Goal: Check status: Check status

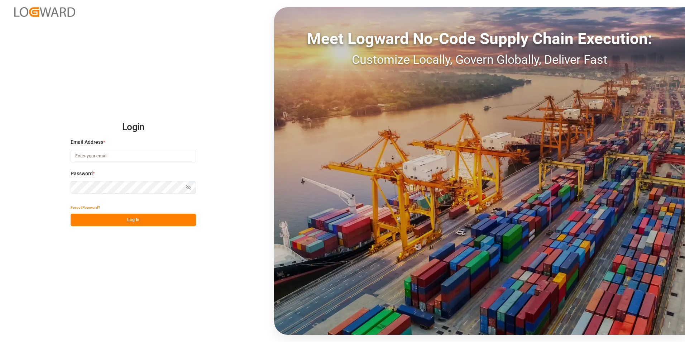
type input "[PERSON_NAME][EMAIL_ADDRESS][DOMAIN_NAME]"
click at [130, 218] on button "Log In" at bounding box center [133, 219] width 125 height 13
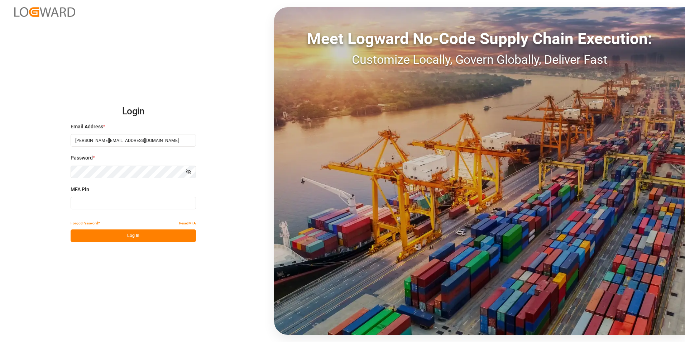
click at [103, 203] on input at bounding box center [133, 203] width 125 height 13
type input "168970"
drag, startPoint x: 103, startPoint y: 237, endPoint x: 107, endPoint y: 235, distance: 3.9
click at [104, 237] on button "Log In" at bounding box center [133, 235] width 125 height 13
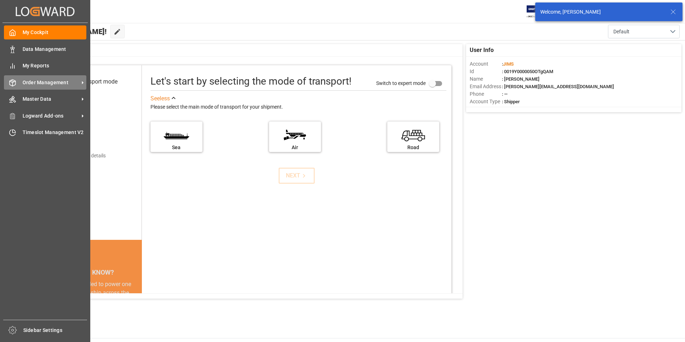
click at [45, 79] on span "Order Management" at bounding box center [51, 83] width 57 height 8
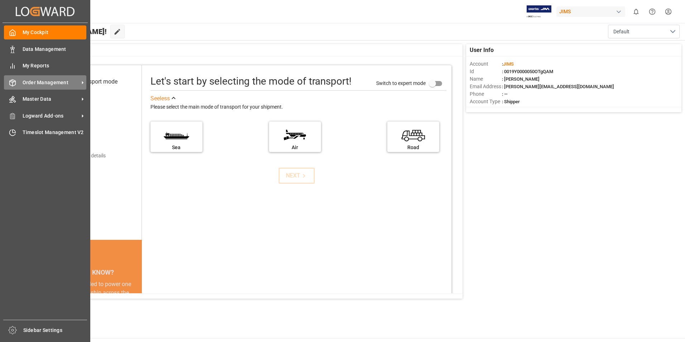
click at [39, 81] on span "Order Management" at bounding box center [51, 83] width 57 height 8
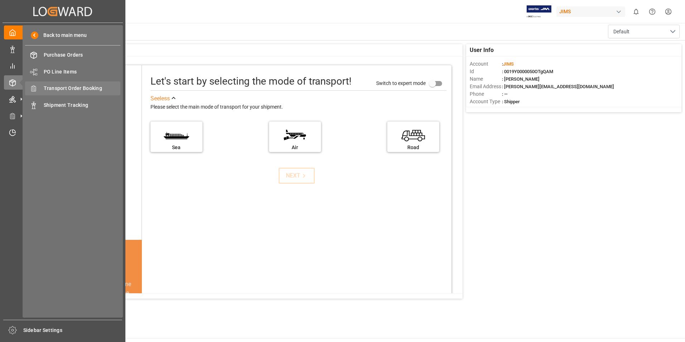
click at [90, 85] on span "Transport Order Booking" at bounding box center [82, 89] width 77 height 8
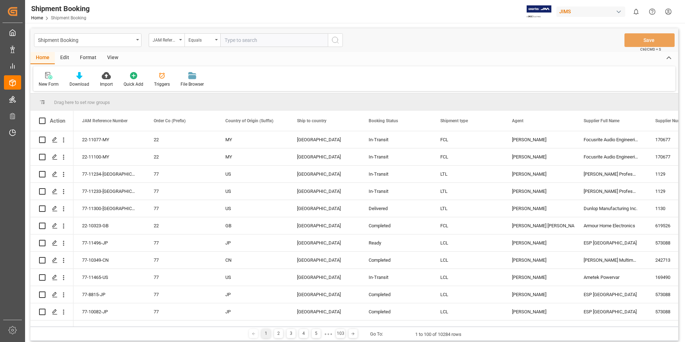
click at [226, 41] on input "text" at bounding box center [273, 40] width 107 height 14
type input "77-11268-us"
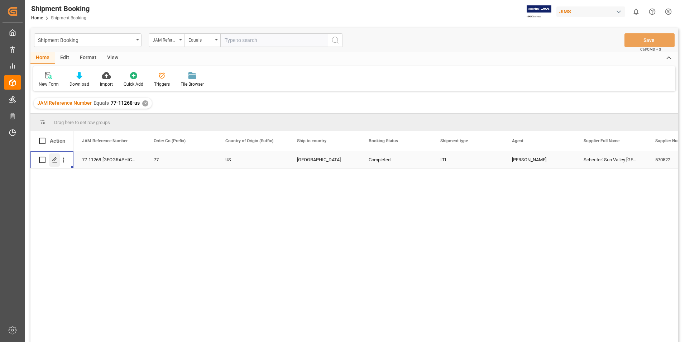
click at [58, 163] on div "Press SPACE to select this row." at bounding box center [54, 159] width 11 height 13
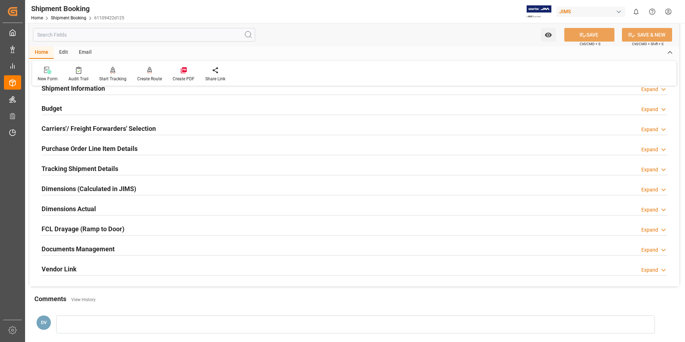
scroll to position [143, 0]
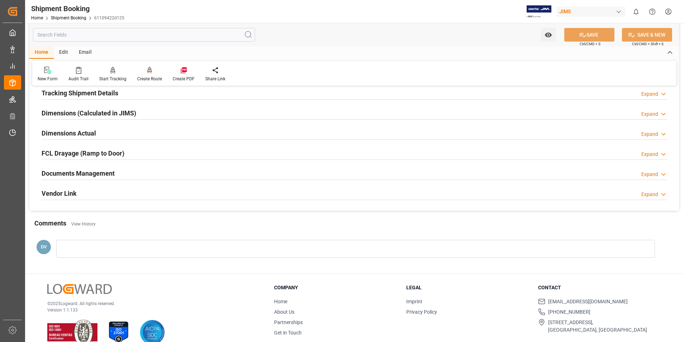
click at [664, 174] on icon at bounding box center [663, 175] width 7 height 8
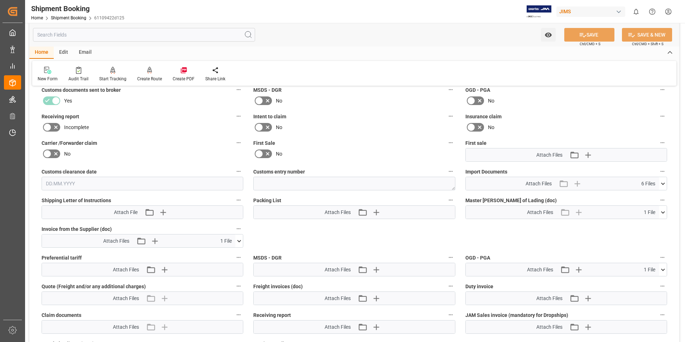
scroll to position [287, 0]
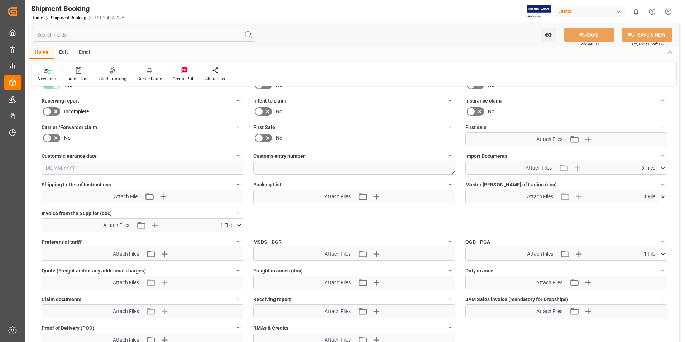
click at [663, 169] on icon at bounding box center [663, 168] width 8 height 8
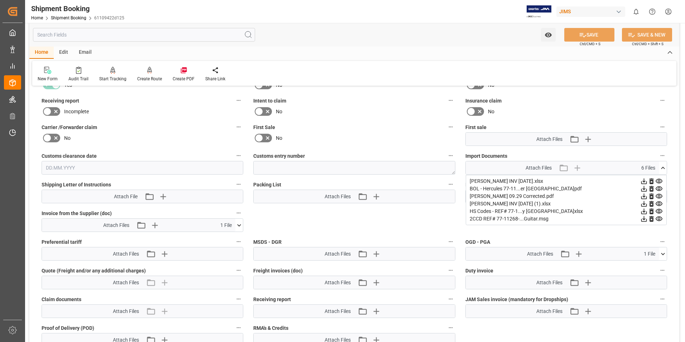
click at [661, 181] on icon at bounding box center [659, 181] width 8 height 8
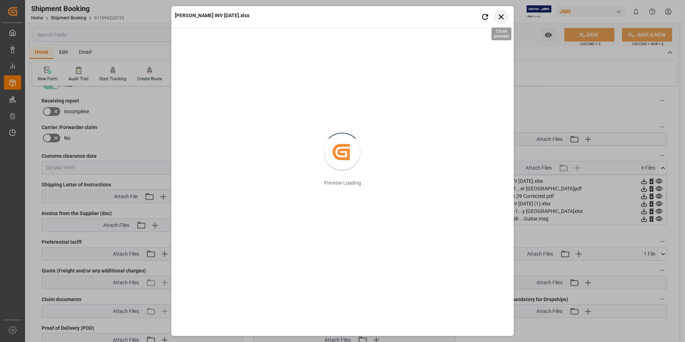
click at [502, 15] on icon "button" at bounding box center [501, 16] width 9 height 9
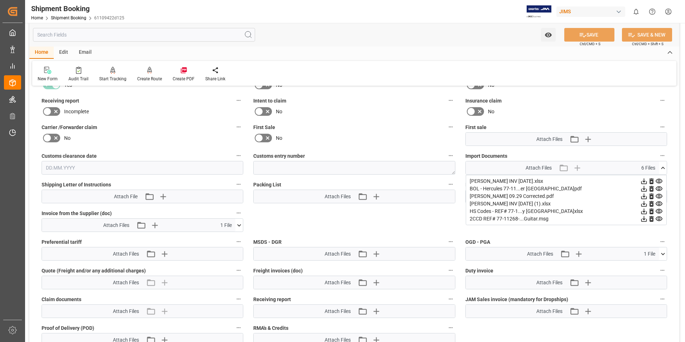
click at [533, 328] on div "Quote Ready In-Transit Delivered Completed Cancelled References Expand JAM Refe…" at bounding box center [354, 90] width 650 height 571
click at [658, 205] on icon at bounding box center [659, 204] width 8 height 8
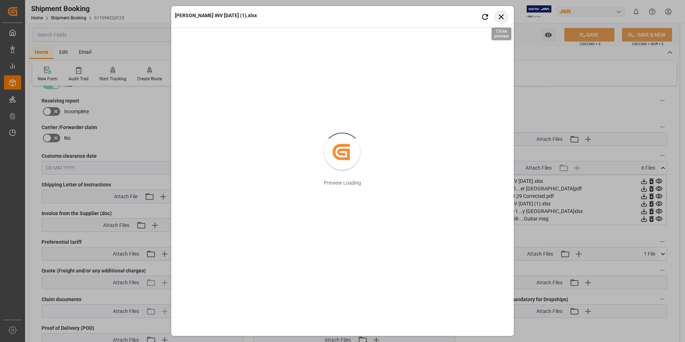
click at [501, 14] on icon "button" at bounding box center [501, 16] width 9 height 9
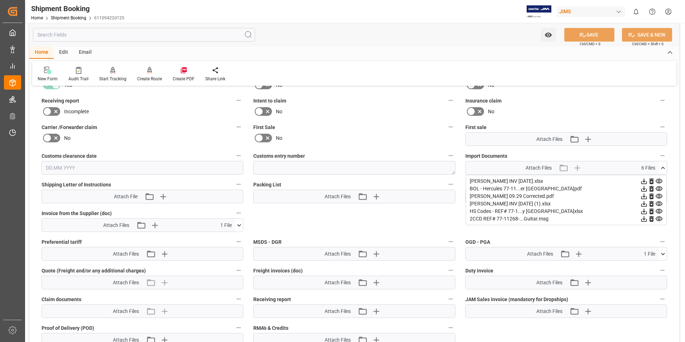
click at [645, 205] on icon at bounding box center [644, 204] width 8 height 8
click at [643, 182] on icon at bounding box center [644, 181] width 8 height 8
click at [241, 223] on icon at bounding box center [239, 225] width 8 height 8
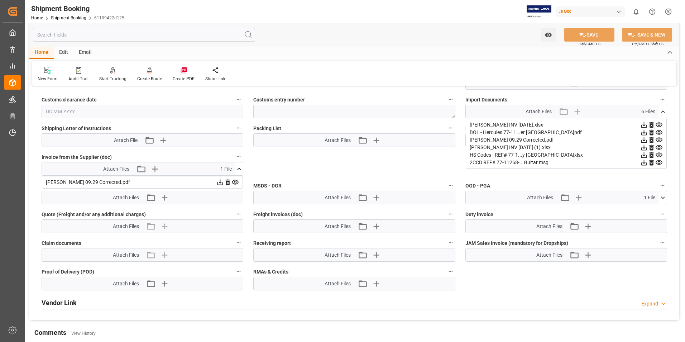
scroll to position [358, 0]
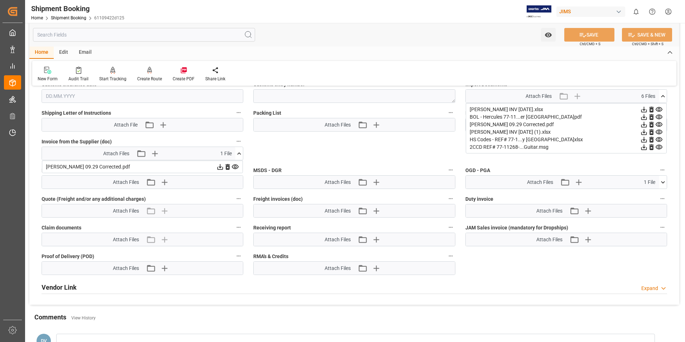
click at [220, 165] on icon at bounding box center [220, 167] width 6 height 6
click at [644, 147] on icon at bounding box center [644, 147] width 8 height 8
click at [488, 41] on div "Watch Option SAVE Ctrl/CMD + S SAVE & NEW Ctrl/CMD + Shift + S" at bounding box center [354, 35] width 650 height 24
click at [668, 11] on html "Created by potrace 1.15, written by [PERSON_NAME] [DATE]-[DATE] Created by potr…" at bounding box center [342, 171] width 685 height 342
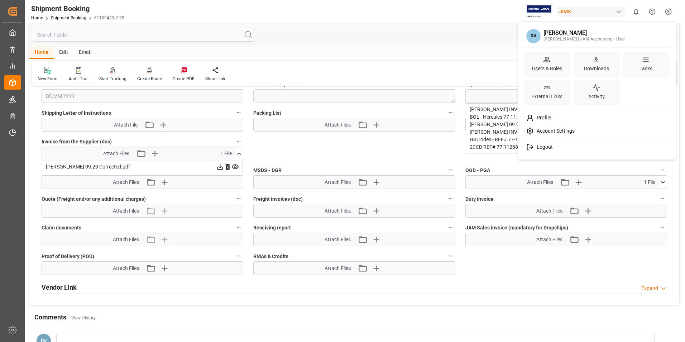
click at [543, 146] on span "Logout" at bounding box center [543, 147] width 19 height 6
